Goal: Information Seeking & Learning: Learn about a topic

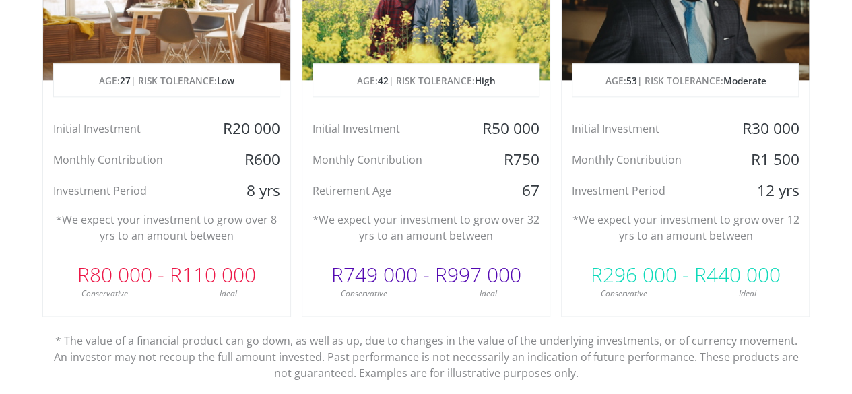
scroll to position [809, 0]
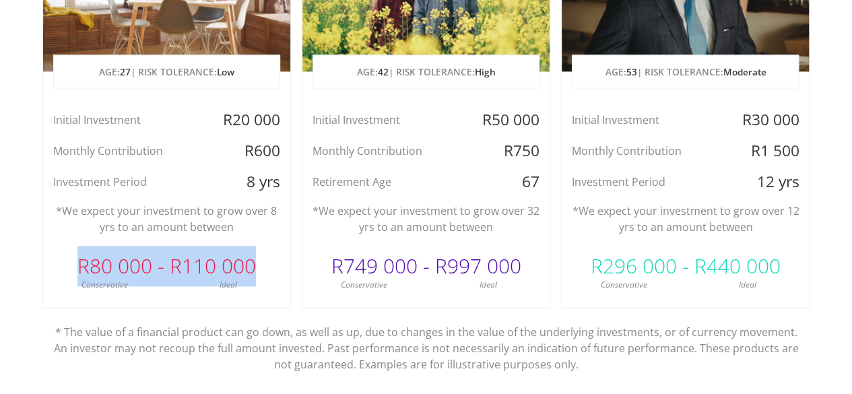
drag, startPoint x: 82, startPoint y: 266, endPoint x: 259, endPoint y: 269, distance: 177.2
click at [259, 269] on div "R80 000 - R110 000" at bounding box center [166, 266] width 247 height 40
click at [260, 272] on div "R80 000 - R110 000" at bounding box center [166, 266] width 247 height 40
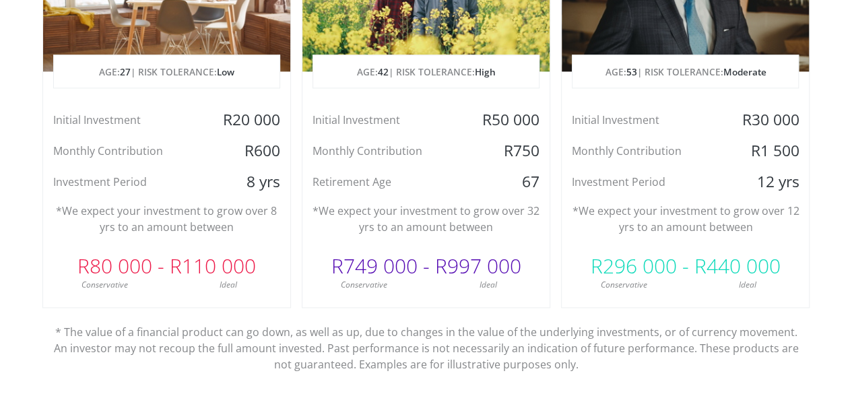
click at [260, 272] on div "R80 000 - R110 000" at bounding box center [166, 266] width 247 height 40
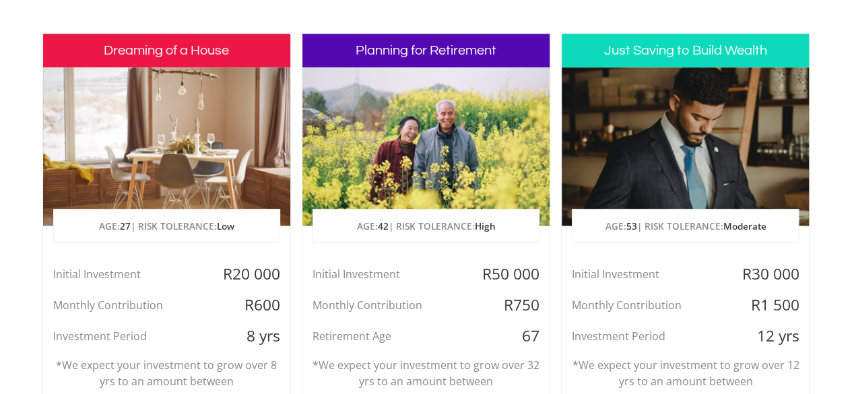
scroll to position [674, 0]
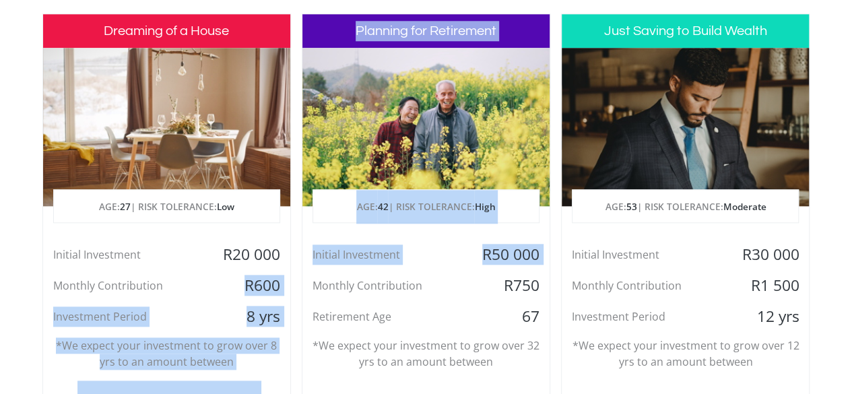
drag, startPoint x: 245, startPoint y: 287, endPoint x: 307, endPoint y: 289, distance: 61.4
click at [307, 289] on div "Dreaming of a House AGE: [DEMOGRAPHIC_DATA] | RISK TOLERANCE: Low Initial Inves…" at bounding box center [426, 265] width 768 height 505
click at [249, 314] on div "8 yrs" at bounding box center [249, 317] width 82 height 20
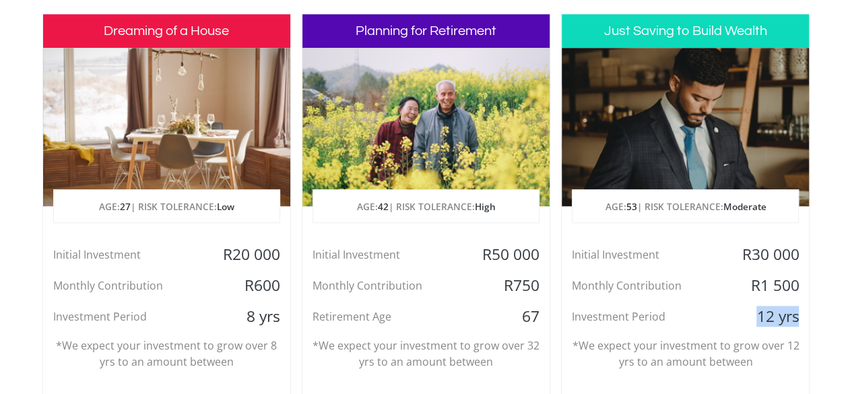
drag, startPoint x: 757, startPoint y: 320, endPoint x: 805, endPoint y: 323, distance: 47.2
click at [805, 323] on div "12 yrs" at bounding box center [768, 317] width 82 height 20
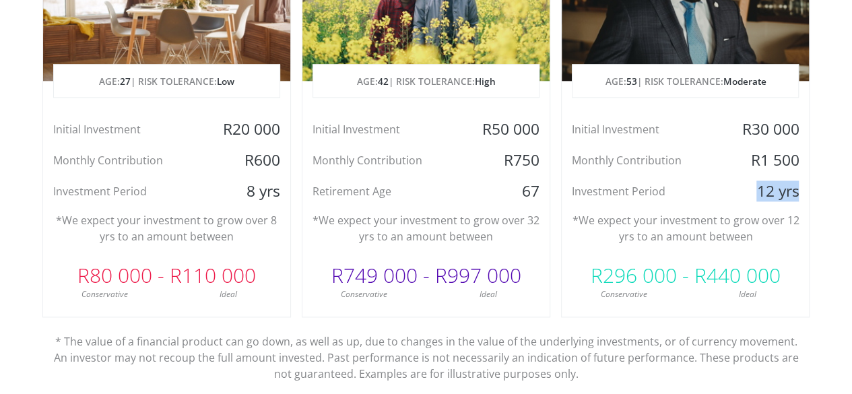
scroll to position [809, 0]
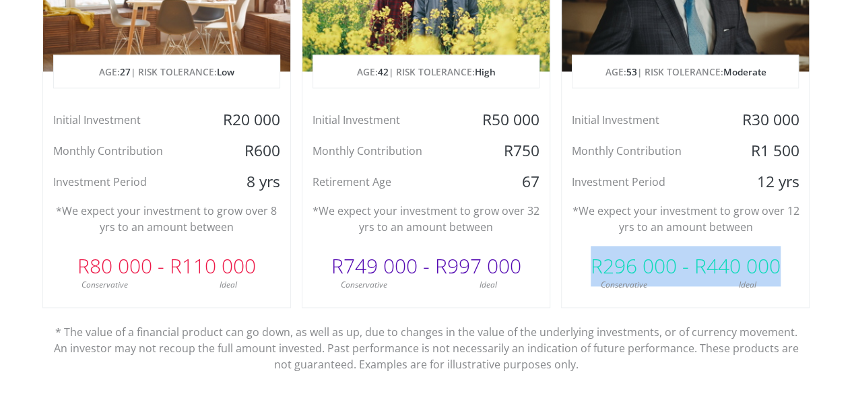
drag, startPoint x: 783, startPoint y: 268, endPoint x: 592, endPoint y: 273, distance: 191.4
click at [592, 273] on div "R296 000 - R440 000" at bounding box center [685, 266] width 247 height 40
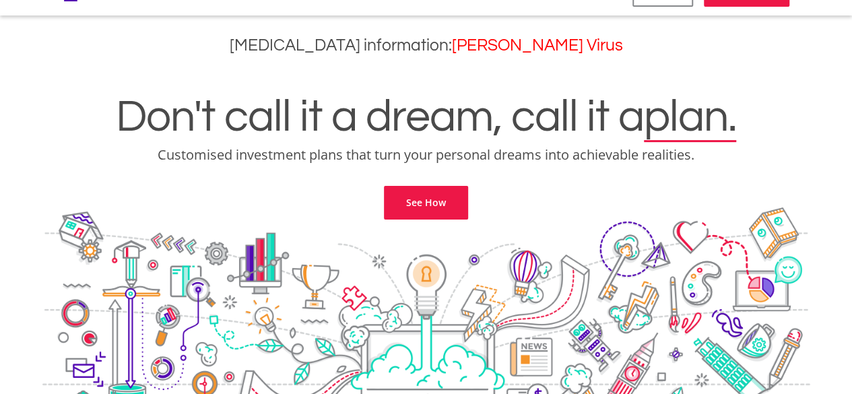
scroll to position [0, 0]
